Goal: Task Accomplishment & Management: Manage account settings

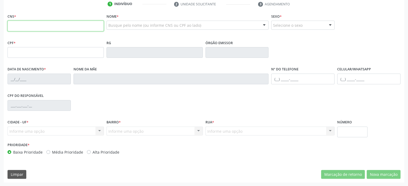
scroll to position [24, 0]
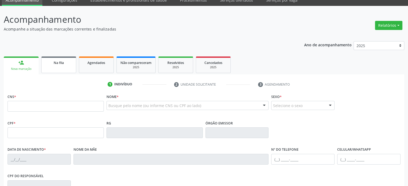
click at [54, 67] on link "Na fila" at bounding box center [58, 65] width 35 height 17
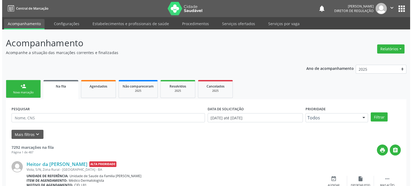
scroll to position [54, 0]
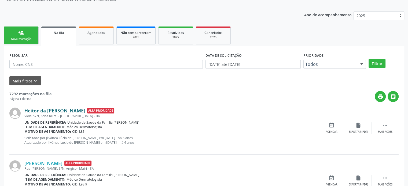
click at [57, 112] on link "Heitor da [PERSON_NAME]" at bounding box center [54, 111] width 61 height 6
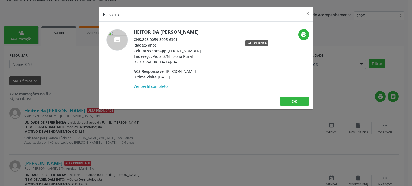
click at [67, 113] on div "Resumo × Heitor da [PERSON_NAME] CNS: 898 0059 3905 6301 Idade: 5 anos Celular/…" at bounding box center [206, 93] width 412 height 186
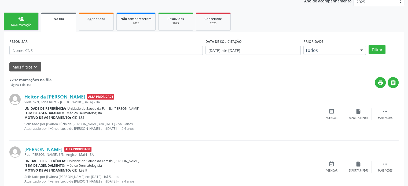
scroll to position [80, 0]
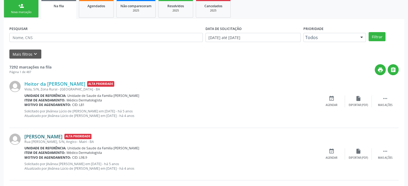
click at [48, 134] on link "[PERSON_NAME]" at bounding box center [43, 137] width 38 height 6
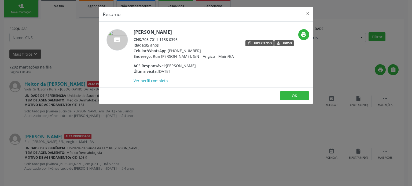
drag, startPoint x: 143, startPoint y: 39, endPoint x: 178, endPoint y: 38, distance: 35.2
click at [178, 38] on div "CNS: 708 7011 1138 0396" at bounding box center [183, 40] width 100 height 6
copy div "708 7011 1138 0396"
drag, startPoint x: 44, startPoint y: 44, endPoint x: 46, endPoint y: 38, distance: 5.9
click at [44, 44] on div "Resumo × [PERSON_NAME] CNS: 708 7011 1138 0396 Idade: 85 anos Celular/WhatsApp:…" at bounding box center [206, 93] width 412 height 186
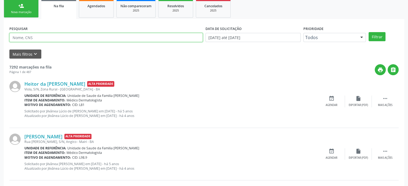
click at [45, 37] on input "text" at bounding box center [105, 37] width 193 height 9
paste input "708 7011 1138 0396"
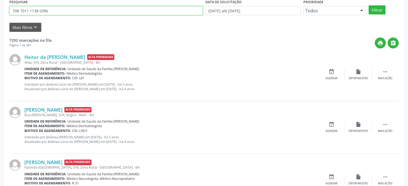
click at [40, 10] on input "708 7011 1138 0396" at bounding box center [105, 10] width 193 height 9
click at [40, 10] on input "708701111380396" at bounding box center [105, 10] width 193 height 9
type input "702608236242043"
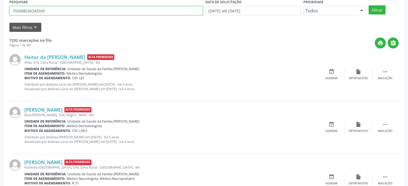
click at [368, 5] on button "Filtrar" at bounding box center [376, 9] width 17 height 9
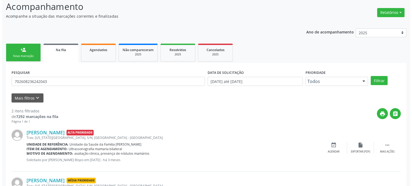
scroll to position [79, 0]
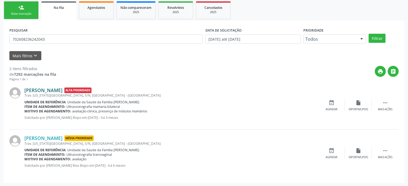
click at [43, 91] on link "[PERSON_NAME]" at bounding box center [43, 90] width 38 height 6
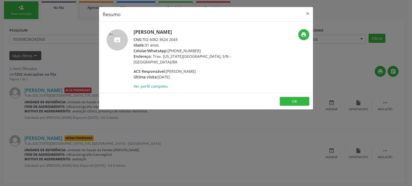
drag, startPoint x: 134, startPoint y: 31, endPoint x: 215, endPoint y: 35, distance: 81.3
click at [215, 35] on div "[PERSON_NAME] CNS: 702 6082 3624 2043 Idade: 31 anos Celular/WhatsApp: [PHONE_N…" at bounding box center [185, 59] width 104 height 60
copy h5 "[PERSON_NAME]"
drag, startPoint x: 119, startPoint y: 146, endPoint x: 168, endPoint y: 141, distance: 49.0
click at [120, 146] on div "Resumo × [PERSON_NAME] CNS: 702 6082 3624 2043 Idade: 31 anos Celular/WhatsApp:…" at bounding box center [206, 93] width 412 height 186
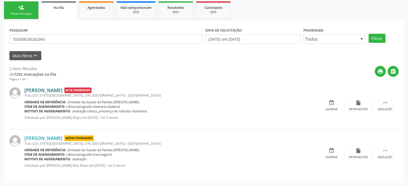
click at [47, 91] on link "[PERSON_NAME]" at bounding box center [43, 90] width 38 height 6
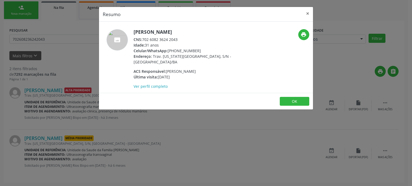
click at [214, 114] on div "Resumo × [PERSON_NAME] CNS: 702 6082 3624 2043 Idade: 31 anos Celular/WhatsApp:…" at bounding box center [206, 93] width 412 height 186
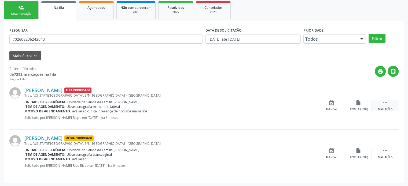
click at [385, 106] on div " Mais ações" at bounding box center [385, 106] width 27 height 12
click at [334, 109] on div "Cancelar" at bounding box center [331, 110] width 13 height 4
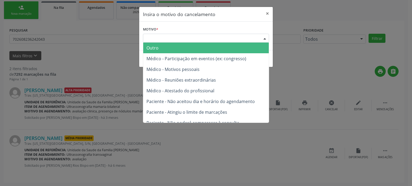
click at [194, 39] on div "Escolha o motivo" at bounding box center [206, 38] width 126 height 9
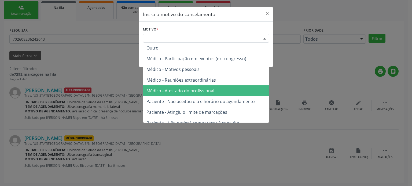
click at [199, 88] on span "Médico - Atestado do profissional" at bounding box center [180, 91] width 68 height 6
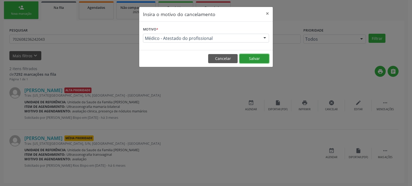
click at [250, 59] on button "Salvar" at bounding box center [253, 58] width 29 height 9
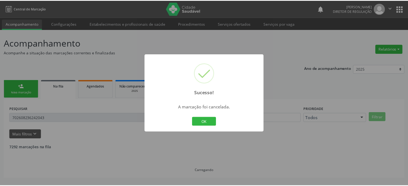
scroll to position [0, 0]
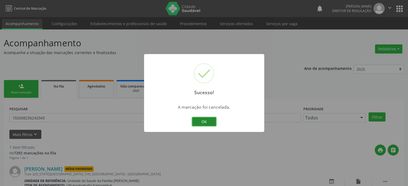
click at [201, 120] on button "OK" at bounding box center [204, 121] width 24 height 9
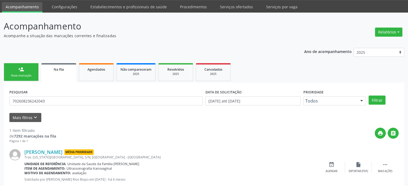
scroll to position [31, 0]
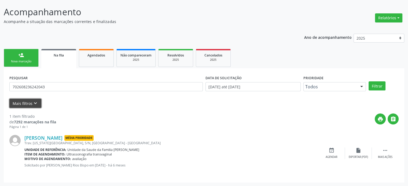
click at [24, 102] on button "Mais filtros keyboard_arrow_down" at bounding box center [25, 103] width 32 height 9
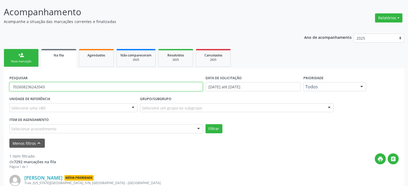
click at [37, 90] on input "702608236242043" at bounding box center [105, 86] width 193 height 9
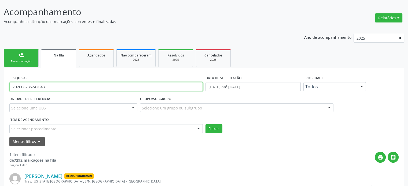
click at [37, 90] on input "702608236242043" at bounding box center [105, 86] width 193 height 9
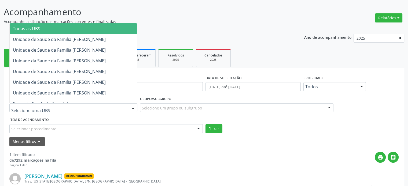
click at [62, 108] on div at bounding box center [73, 107] width 128 height 9
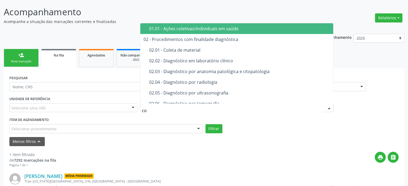
type input "con"
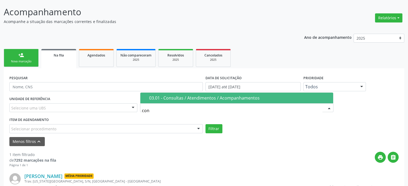
click at [184, 99] on div "03.01 - Consultas / Atendimentos / Acompanhamentos" at bounding box center [239, 98] width 181 height 4
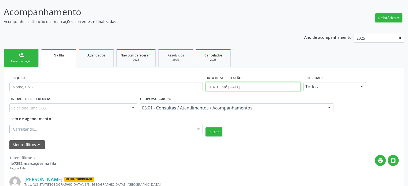
click at [223, 88] on input "[DATE] até [DATE]" at bounding box center [252, 86] width 95 height 9
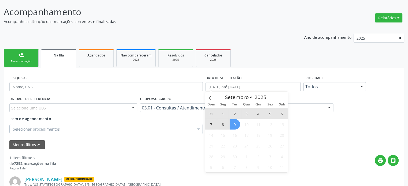
click at [232, 126] on span "9" at bounding box center [234, 124] width 10 height 10
type input "09/09/2025"
click at [209, 98] on icon at bounding box center [210, 98] width 4 height 4
select select "7"
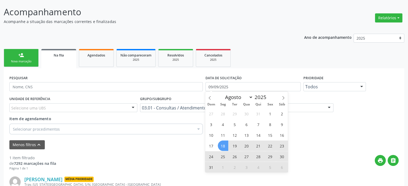
click at [221, 145] on span "18" at bounding box center [223, 146] width 10 height 10
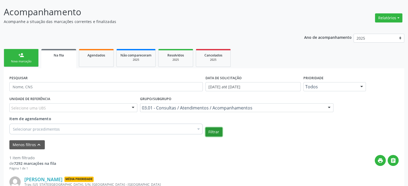
click at [215, 133] on button "Filtrar" at bounding box center [213, 132] width 17 height 9
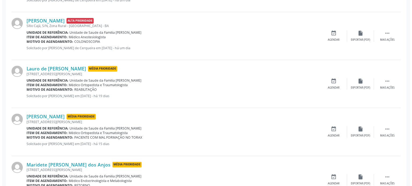
scroll to position [706, 0]
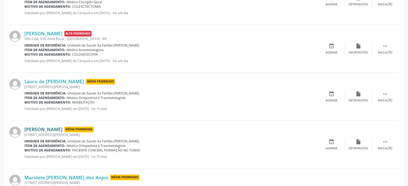
click at [45, 128] on link "[PERSON_NAME]" at bounding box center [43, 130] width 38 height 6
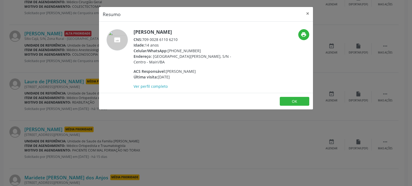
click at [87, 94] on div "Resumo × [PERSON_NAME] CNS: 709 0028 6110 6210 Idade: 14 anos Celular/WhatsApp:…" at bounding box center [206, 93] width 412 height 186
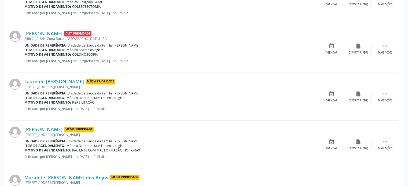
drag, startPoint x: 50, startPoint y: 84, endPoint x: 53, endPoint y: 83, distance: 3.0
click at [50, 85] on div "[STREET_ADDRESS][PERSON_NAME]" at bounding box center [171, 87] width 294 height 5
click at [53, 82] on link "Lauro de [PERSON_NAME]" at bounding box center [54, 82] width 60 height 6
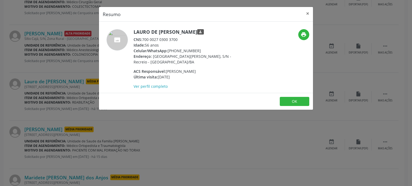
click at [59, 64] on div "Resumo × Lauro de [PERSON_NAME] person CNS: 700 0027 0300 3700 Idade: 56 anos C…" at bounding box center [206, 93] width 412 height 186
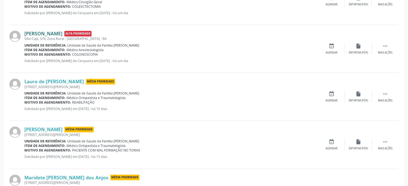
click at [54, 32] on link "[PERSON_NAME]" at bounding box center [43, 34] width 38 height 6
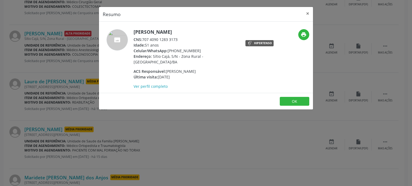
click at [50, 53] on div "Resumo × [PERSON_NAME] CNS: 707 4090 1283 3173 Idade: 51 anos Celular/WhatsApp:…" at bounding box center [206, 93] width 412 height 186
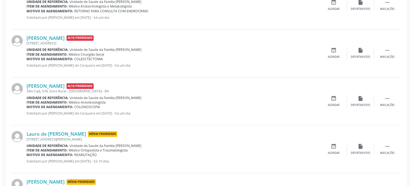
scroll to position [652, 0]
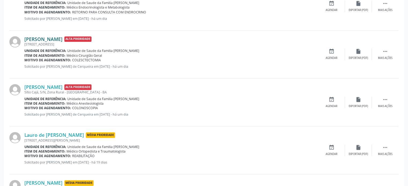
click at [50, 36] on link "[PERSON_NAME]" at bounding box center [43, 39] width 38 height 6
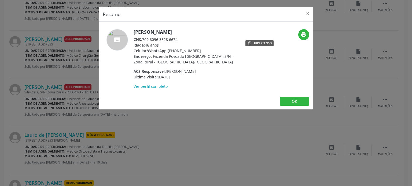
click at [43, 58] on div "Resumo × [PERSON_NAME] CNS: 709 6096 3628 6674 Idade: 46 anos Celular/WhatsApp:…" at bounding box center [206, 93] width 412 height 186
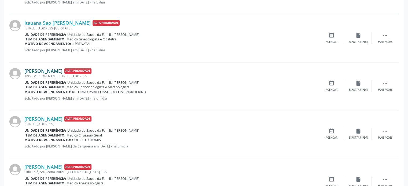
scroll to position [572, 0]
click at [38, 69] on link "[PERSON_NAME]" at bounding box center [43, 72] width 38 height 6
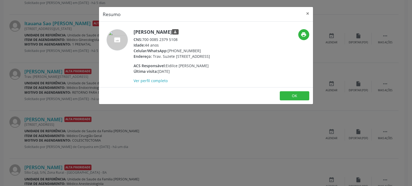
click at [49, 45] on div "Resumo × [PERSON_NAME] person CNS: 700 0085 2379 5108 Idade: 44 anos Celular/Wh…" at bounding box center [206, 93] width 412 height 186
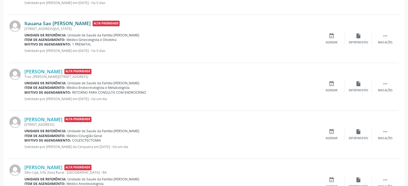
click at [45, 24] on link "Itauana Sao [PERSON_NAME]" at bounding box center [57, 23] width 66 height 6
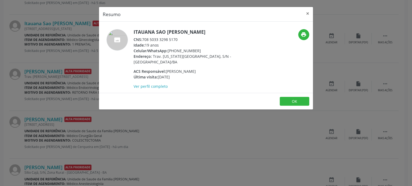
click at [75, 81] on div "Resumo × Itauana Sao Leao Sampaio CNS: 708 5033 3298 5170 Idade: 19 anos Celula…" at bounding box center [206, 93] width 412 height 186
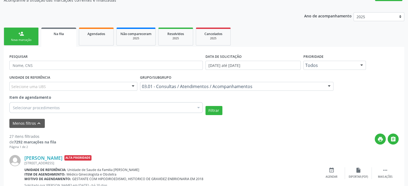
scroll to position [9, 0]
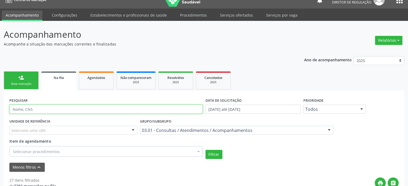
click at [26, 108] on input "text" at bounding box center [105, 109] width 193 height 9
type input "70280368861"
click at [205, 150] on button "Filtrar" at bounding box center [213, 154] width 17 height 9
click at [44, 110] on input "70280368861" at bounding box center [105, 109] width 193 height 9
click at [49, 106] on input "70280368861" at bounding box center [105, 109] width 193 height 9
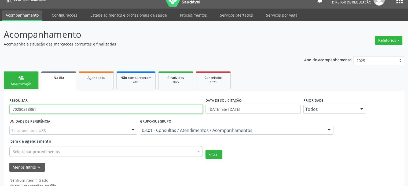
click at [49, 106] on input "70280368861" at bounding box center [105, 109] width 193 height 9
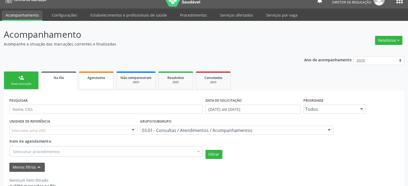
click at [91, 80] on link "Agendados" at bounding box center [96, 81] width 35 height 18
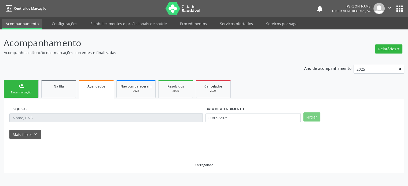
scroll to position [0, 0]
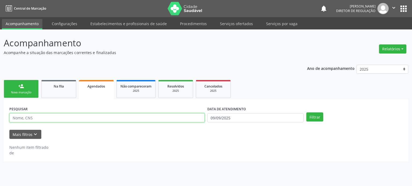
click at [39, 116] on input "text" at bounding box center [106, 117] width 195 height 9
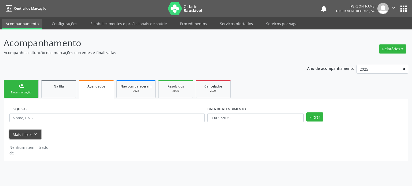
click at [27, 133] on button "Mais filtros keyboard_arrow_down" at bounding box center [25, 134] width 32 height 9
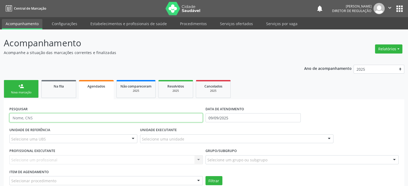
click at [25, 117] on input "text" at bounding box center [105, 117] width 193 height 9
click at [59, 118] on input "text" at bounding box center [105, 117] width 193 height 9
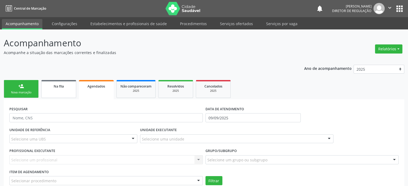
click at [63, 87] on span "Na fila" at bounding box center [59, 86] width 10 height 5
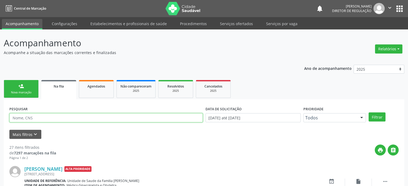
click at [29, 119] on input "text" at bounding box center [105, 117] width 193 height 9
click at [368, 113] on button "Filtrar" at bounding box center [376, 117] width 17 height 9
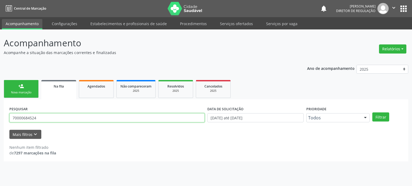
click at [44, 117] on input "70000684524" at bounding box center [106, 117] width 195 height 9
type input "70000684524"
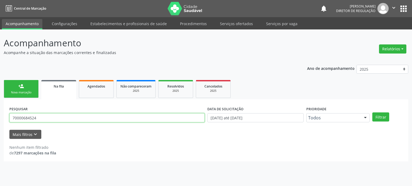
click at [372, 113] on button "Filtrar" at bounding box center [380, 117] width 17 height 9
click at [46, 113] on input "70000684524" at bounding box center [106, 117] width 195 height 9
click at [50, 118] on input "text" at bounding box center [106, 117] width 195 height 9
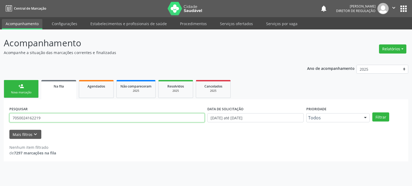
type input "7050024162219"
click at [372, 113] on button "Filtrar" at bounding box center [380, 117] width 17 height 9
click at [51, 120] on input "7050024162219" at bounding box center [106, 117] width 195 height 9
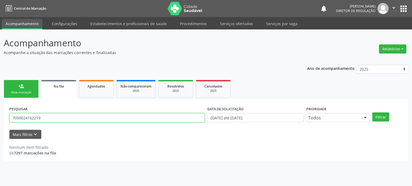
click at [51, 120] on input "7050024162219" at bounding box center [106, 117] width 195 height 9
type input "705002416221952"
click at [372, 113] on button "Filtrar" at bounding box center [380, 117] width 17 height 9
click at [51, 120] on input "705002416221952" at bounding box center [106, 117] width 195 height 9
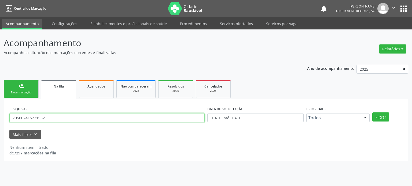
click at [51, 120] on input "705002416221952" at bounding box center [106, 117] width 195 height 9
type input "7064016616673"
click at [372, 113] on button "Filtrar" at bounding box center [380, 117] width 17 height 9
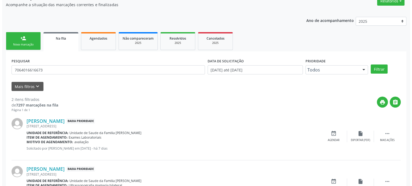
scroll to position [79, 0]
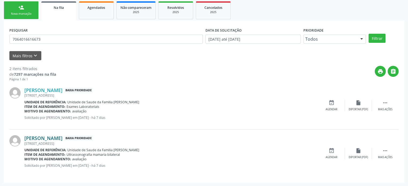
click at [62, 138] on link "[PERSON_NAME]" at bounding box center [43, 138] width 38 height 6
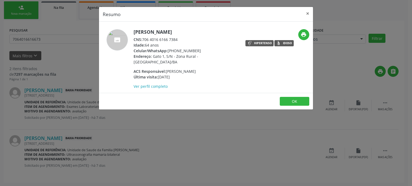
drag, startPoint x: 134, startPoint y: 32, endPoint x: 205, endPoint y: 34, distance: 70.8
click at [205, 34] on h5 "[PERSON_NAME]" at bounding box center [185, 32] width 104 height 6
copy h5 "[PERSON_NAME]"
click at [235, 142] on div "Resumo × [PERSON_NAME] CNS: 706 4016 6166 7384 Idade: 64 anos Celular/WhatsApp:…" at bounding box center [206, 93] width 412 height 186
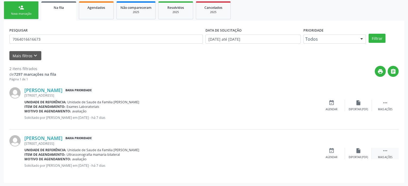
click at [386, 151] on icon "" at bounding box center [385, 151] width 6 height 6
click at [331, 152] on icon "cancel" at bounding box center [331, 151] width 6 height 6
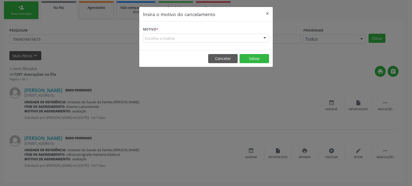
click at [156, 40] on div "Escolha o motivo" at bounding box center [206, 38] width 126 height 9
click at [41, 131] on div "Insira o motivo do cancelamento × Motivo * Escolha o motivo Outro Médico - Part…" at bounding box center [206, 93] width 412 height 186
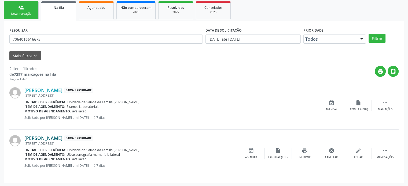
click at [42, 138] on link "[PERSON_NAME]" at bounding box center [43, 138] width 38 height 6
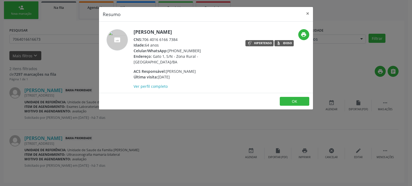
drag, startPoint x: 168, startPoint y: 51, endPoint x: 199, endPoint y: 51, distance: 31.4
click at [199, 51] on div "Celular/WhatsApp: [PHONE_NUMBER]" at bounding box center [185, 51] width 104 height 6
copy div "[PHONE_NUMBER]"
click at [113, 124] on div "Resumo × [PERSON_NAME] CNS: 706 4016 6166 7384 Idade: 64 anos Celular/WhatsApp:…" at bounding box center [206, 93] width 412 height 186
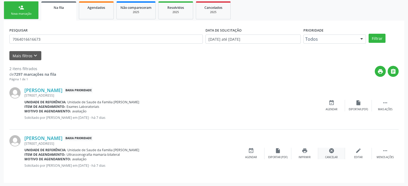
click at [330, 152] on icon "cancel" at bounding box center [331, 151] width 6 height 6
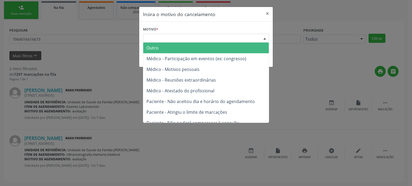
click at [187, 37] on div "Escolha o motivo" at bounding box center [206, 38] width 126 height 9
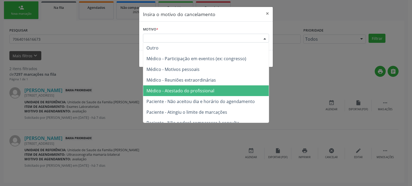
click at [194, 90] on span "Médico - Atestado do profissional" at bounding box center [180, 91] width 68 height 6
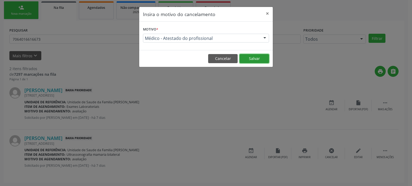
click at [251, 57] on button "Salvar" at bounding box center [253, 58] width 29 height 9
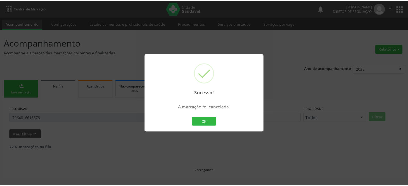
scroll to position [0, 0]
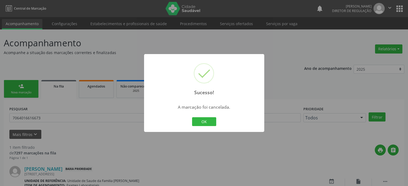
click at [90, 82] on div "Sucesso! × A marcação foi cancelada. OK Cancel" at bounding box center [204, 93] width 408 height 186
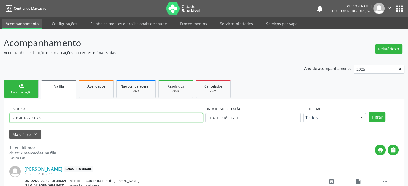
click at [74, 115] on input "7064016616673" at bounding box center [105, 117] width 193 height 9
click at [368, 113] on button "Filtrar" at bounding box center [376, 117] width 17 height 9
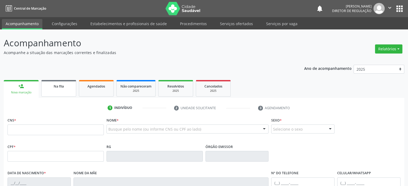
click at [55, 89] on link "Na fila" at bounding box center [58, 88] width 35 height 17
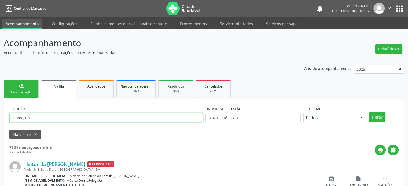
click at [41, 116] on input "text" at bounding box center [105, 117] width 193 height 9
type input "70920922340"
click at [368, 113] on button "Filtrar" at bounding box center [376, 117] width 17 height 9
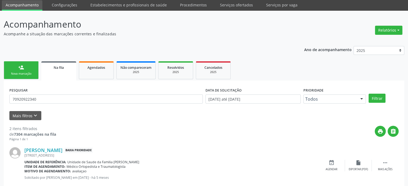
scroll to position [79, 0]
